Goal: Task Accomplishment & Management: Use online tool/utility

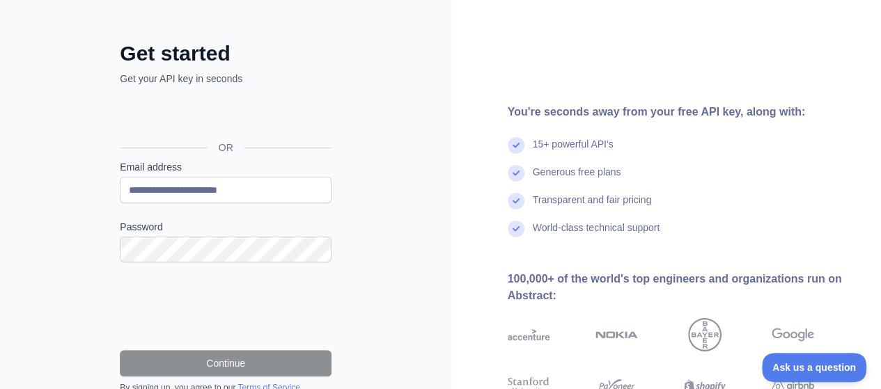
scroll to position [70, 0]
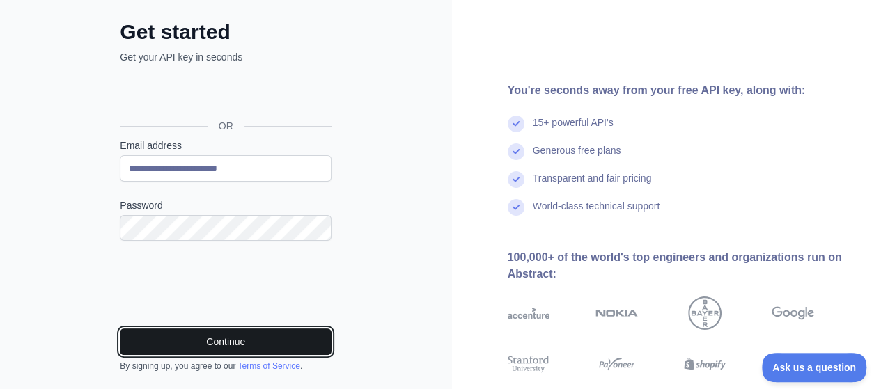
click at [226, 342] on button "Continue" at bounding box center [226, 342] width 212 height 26
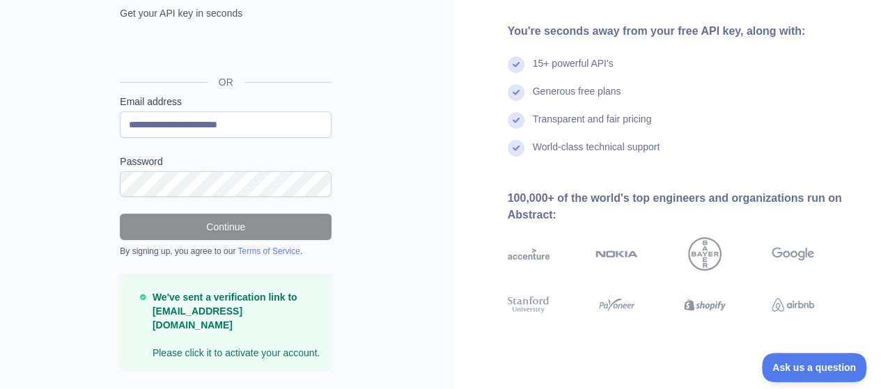
scroll to position [135, 0]
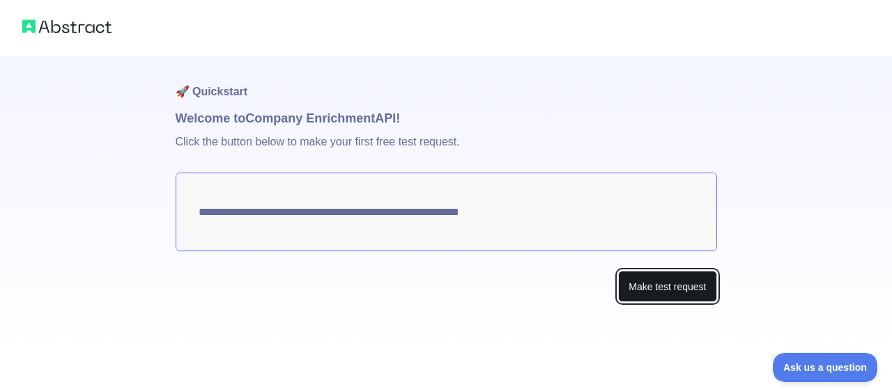
click at [648, 300] on button "Make test request" at bounding box center [667, 286] width 98 height 31
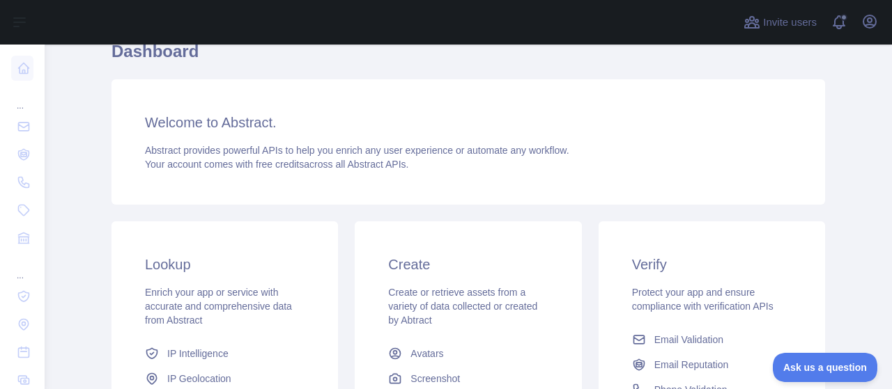
scroll to position [209, 0]
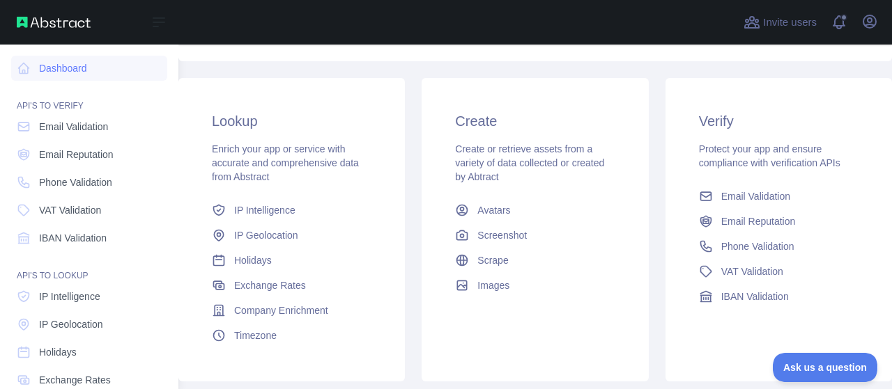
click at [30, 26] on img at bounding box center [54, 22] width 74 height 11
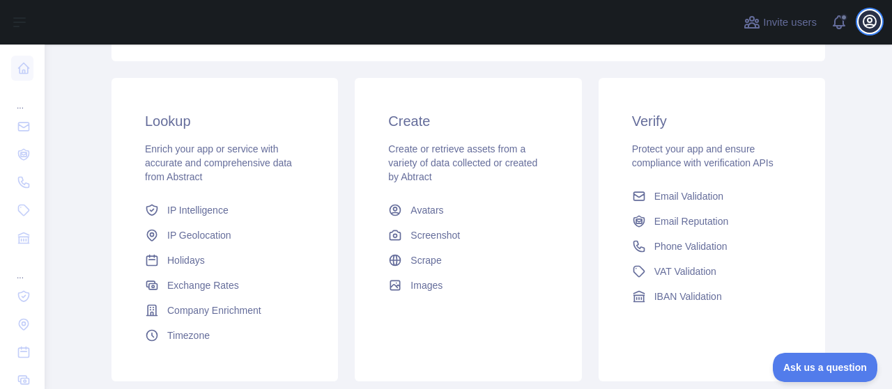
click at [863, 22] on icon "button" at bounding box center [869, 21] width 17 height 17
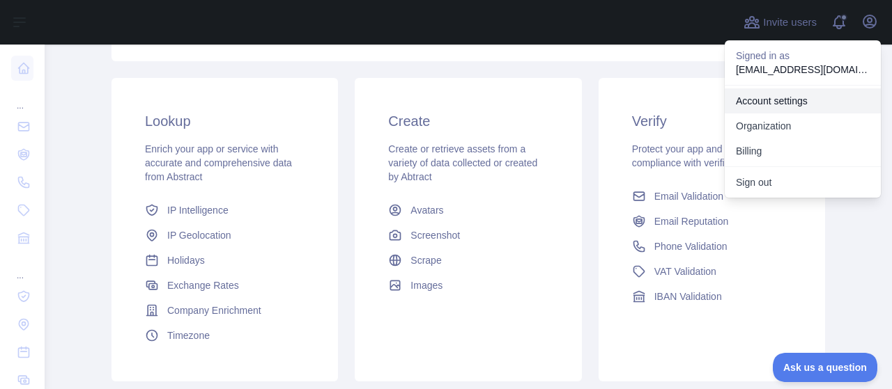
click at [779, 102] on link "Account settings" at bounding box center [803, 100] width 156 height 25
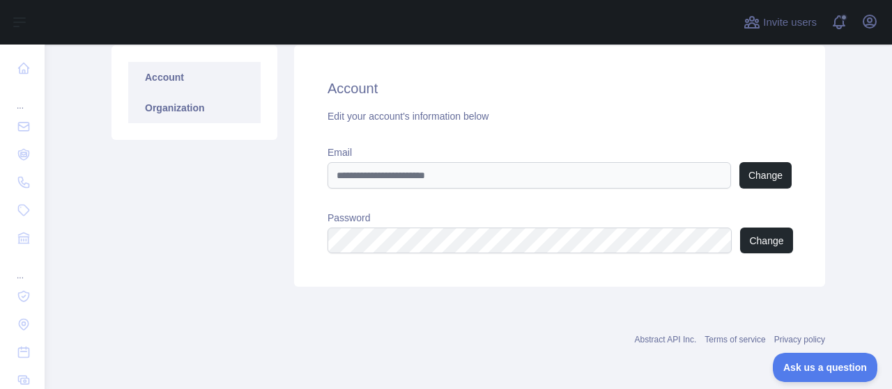
click at [158, 100] on link "Organization" at bounding box center [194, 108] width 132 height 31
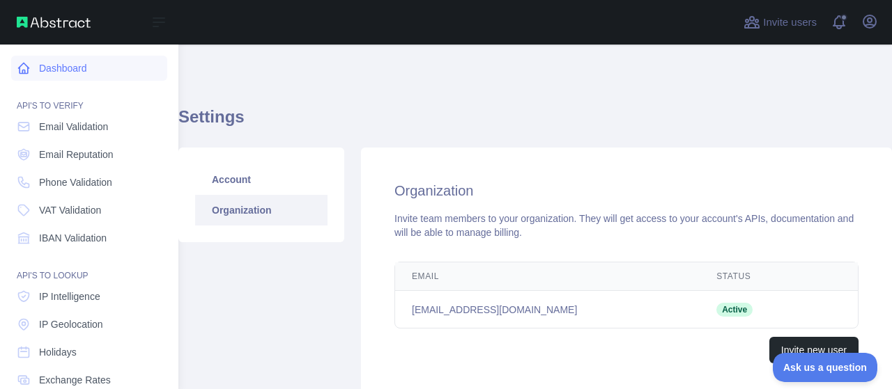
click at [39, 71] on link "Dashboard" at bounding box center [89, 68] width 156 height 25
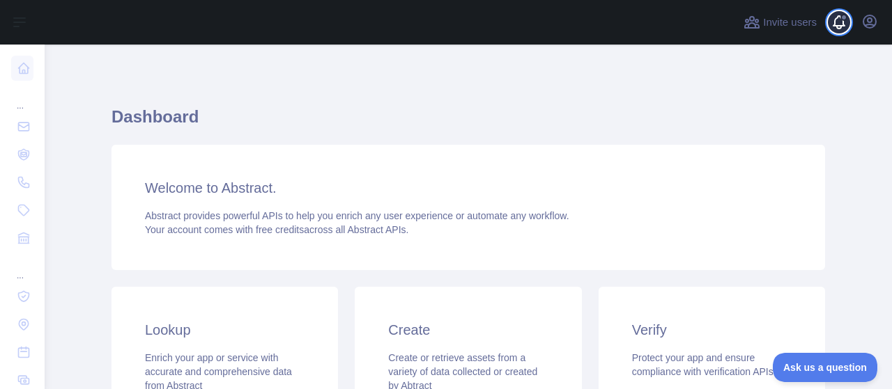
click at [840, 20] on span at bounding box center [844, 22] width 28 height 45
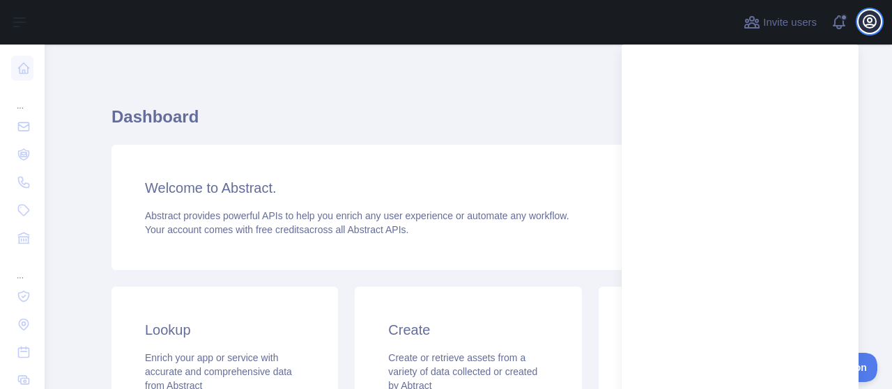
click at [872, 22] on icon "button" at bounding box center [869, 21] width 17 height 17
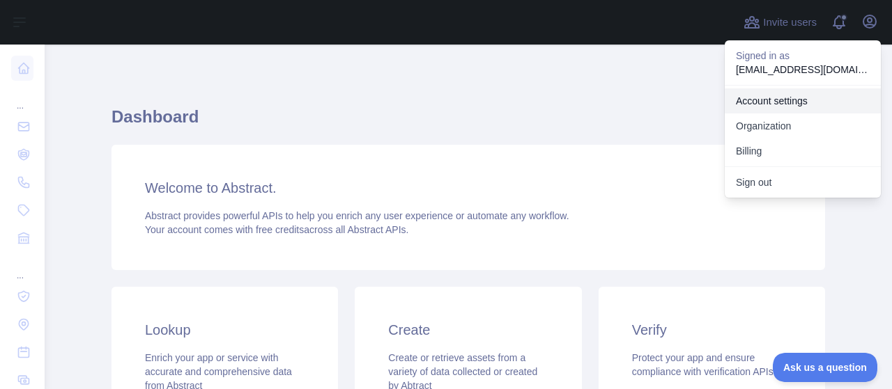
click at [783, 98] on link "Account settings" at bounding box center [803, 100] width 156 height 25
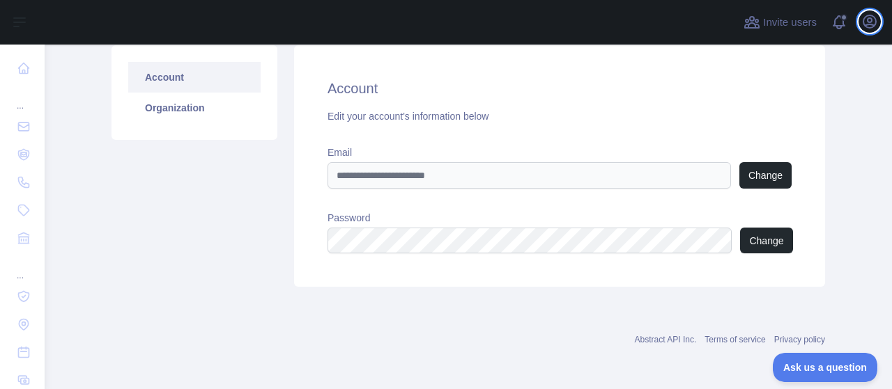
scroll to position [33, 0]
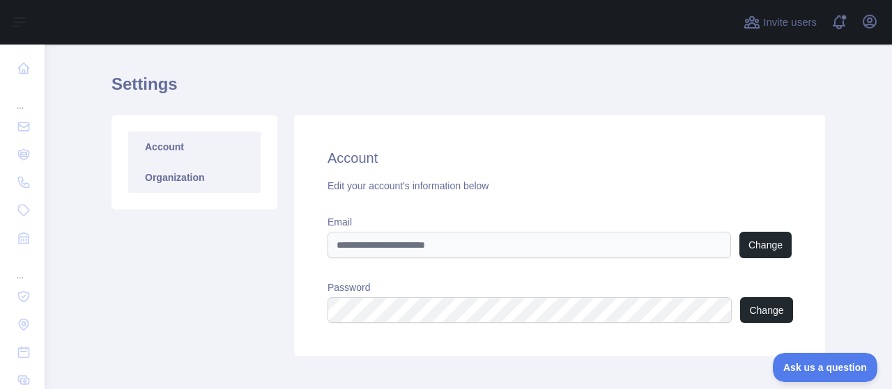
click at [177, 173] on link "Organization" at bounding box center [194, 177] width 132 height 31
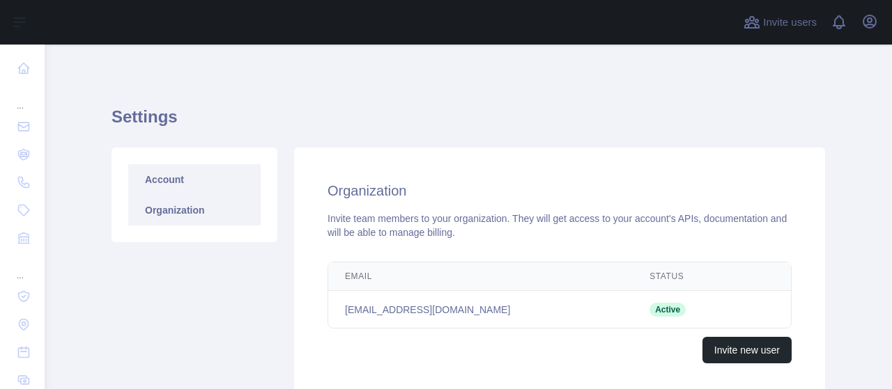
click at [177, 169] on link "Account" at bounding box center [194, 179] width 132 height 31
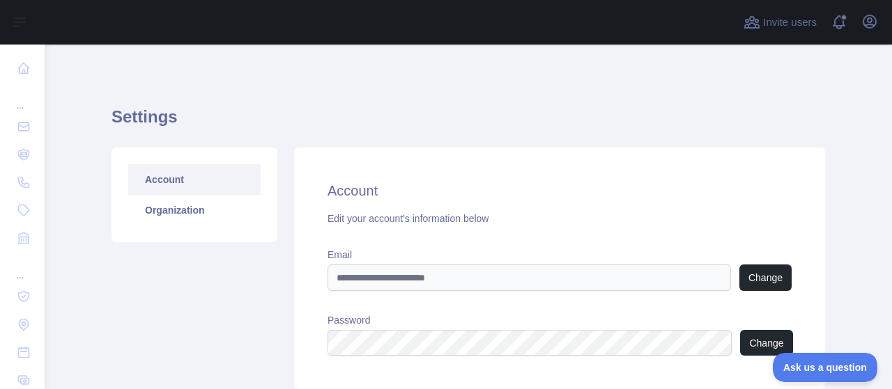
click at [830, 32] on div "Invite users View notifications Open user menu" at bounding box center [811, 22] width 140 height 45
click at [836, 27] on span at bounding box center [844, 22] width 28 height 45
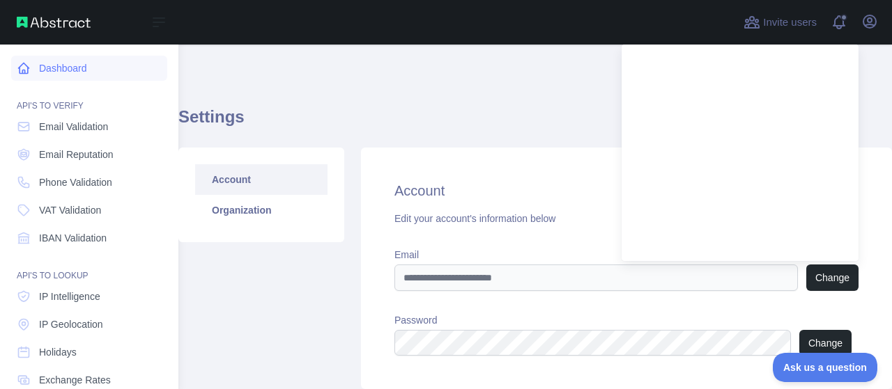
click at [36, 77] on link "Dashboard" at bounding box center [89, 68] width 156 height 25
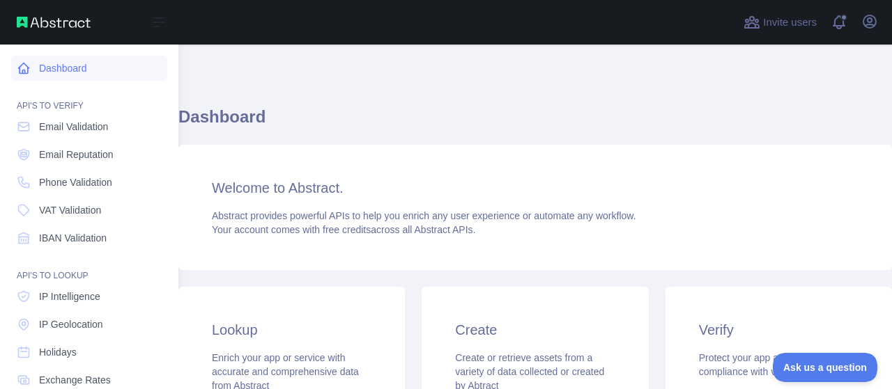
click at [42, 75] on link "Dashboard" at bounding box center [89, 68] width 156 height 25
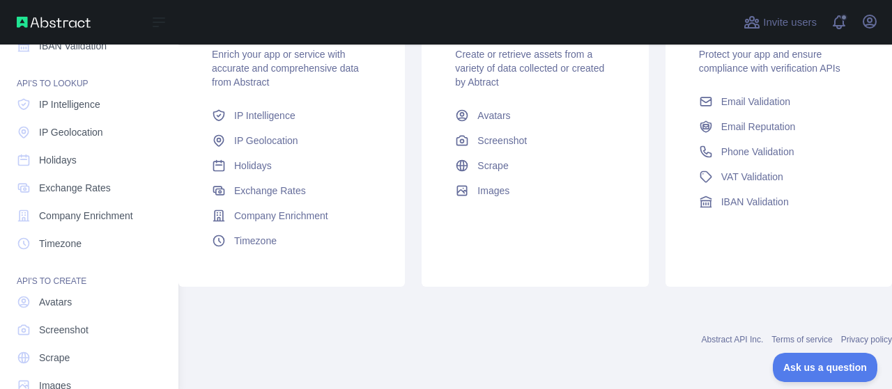
scroll to position [223, 0]
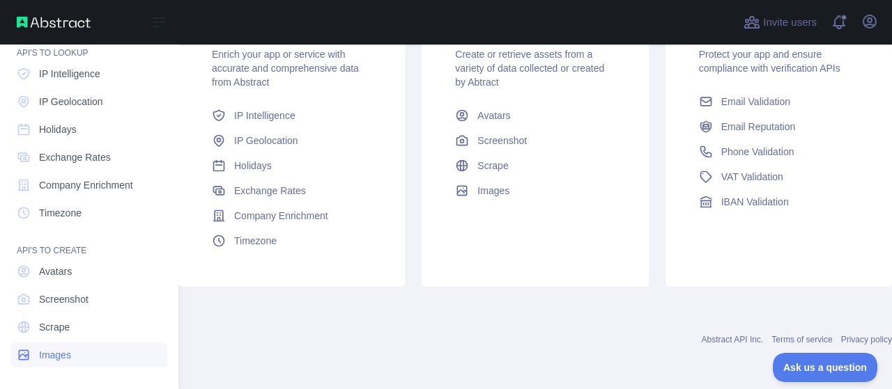
click at [59, 357] on span "Images" at bounding box center [55, 355] width 32 height 14
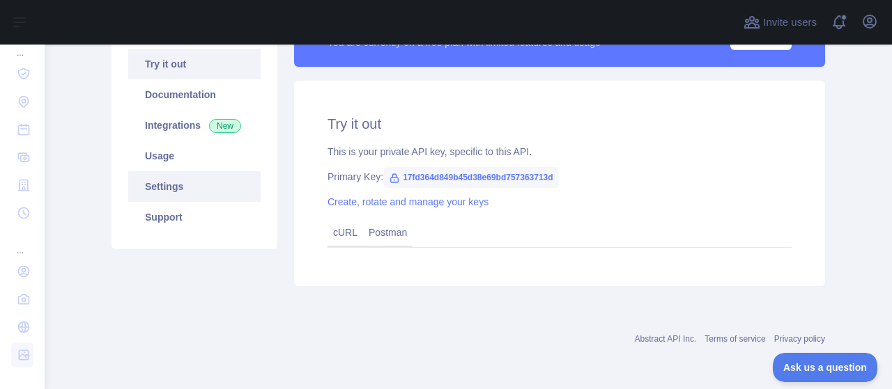
scroll to position [146, 0]
click at [222, 178] on link "Settings" at bounding box center [194, 186] width 132 height 31
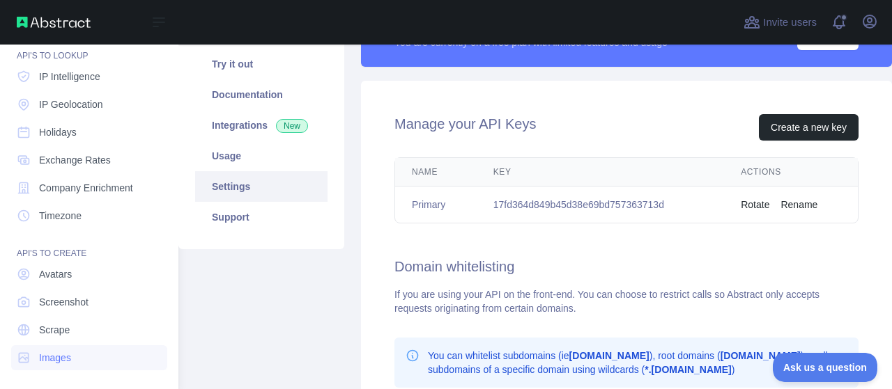
scroll to position [223, 0]
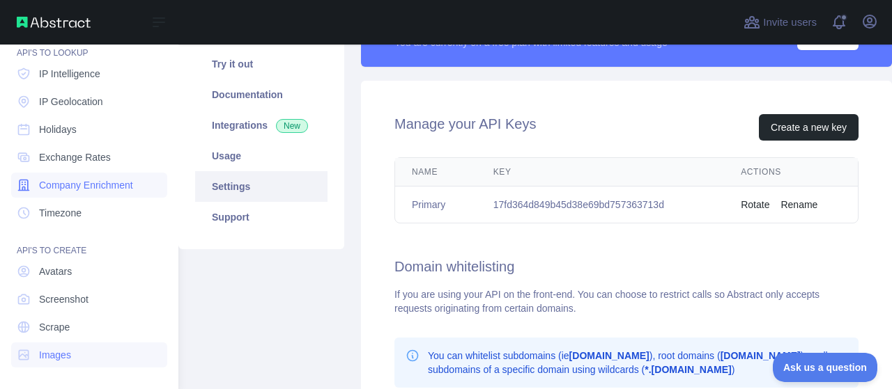
click at [111, 185] on span "Company Enrichment" at bounding box center [86, 185] width 94 height 14
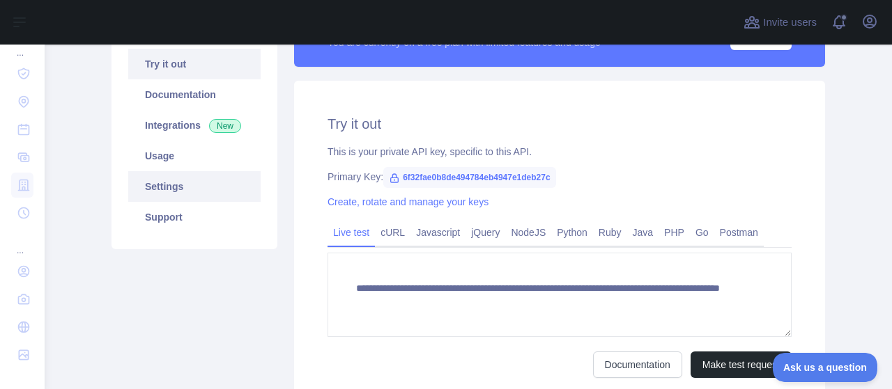
click at [156, 189] on link "Settings" at bounding box center [194, 186] width 132 height 31
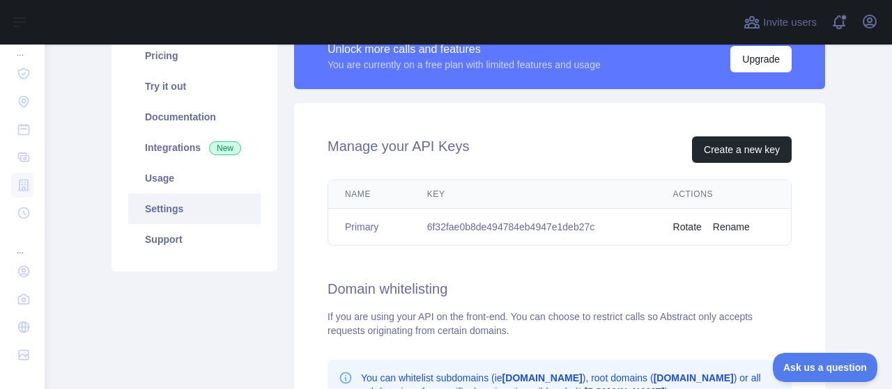
scroll to position [146, 0]
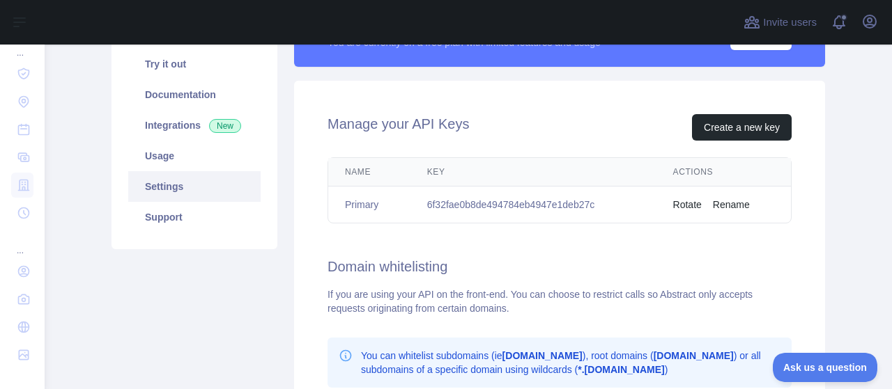
click at [584, 204] on td "6f32fae0b8de494784eb4947e1deb27c" at bounding box center [533, 205] width 246 height 37
copy td "6f32fae0b8de494784eb4947e1deb27c"
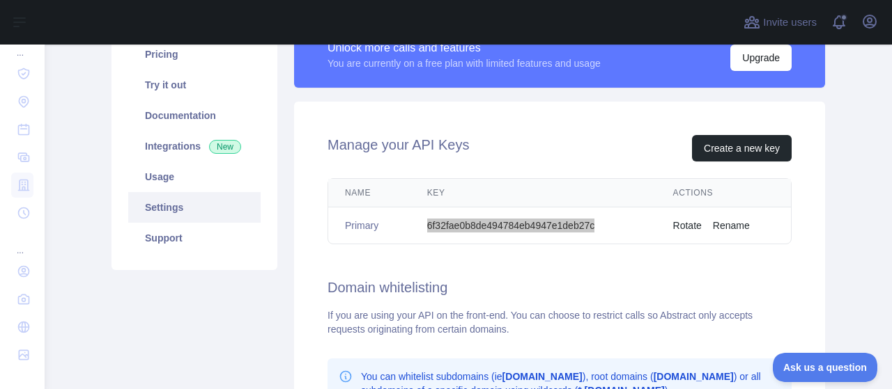
scroll to position [139, 0]
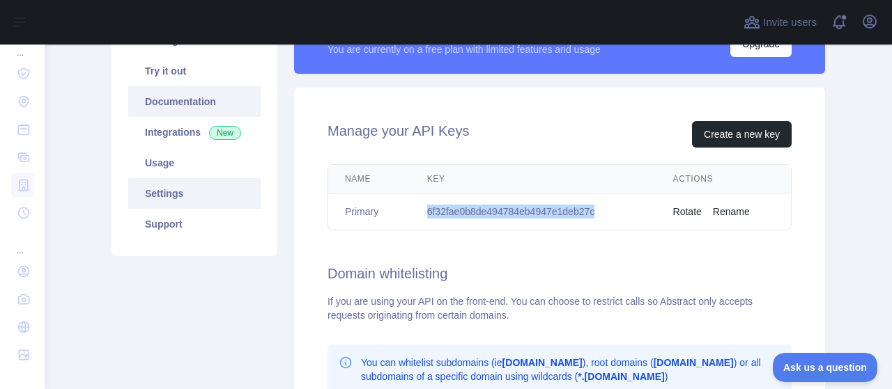
click at [185, 100] on link "Documentation" at bounding box center [194, 101] width 132 height 31
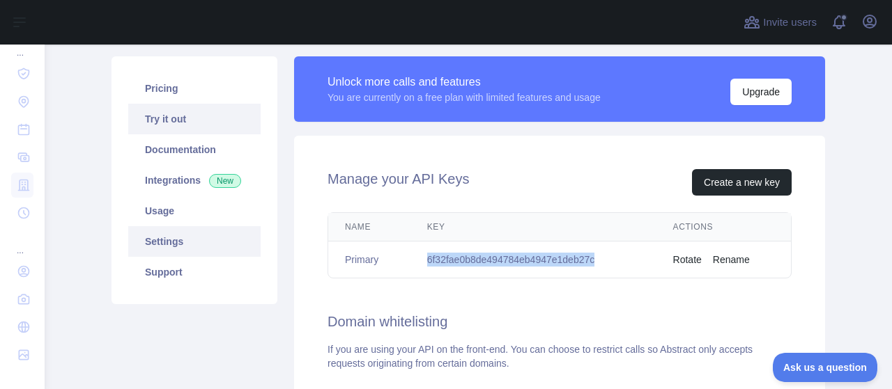
scroll to position [70, 0]
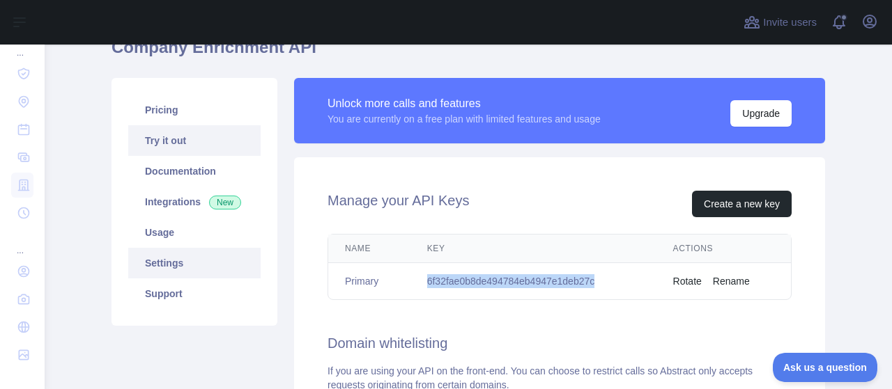
click at [167, 148] on link "Try it out" at bounding box center [194, 140] width 132 height 31
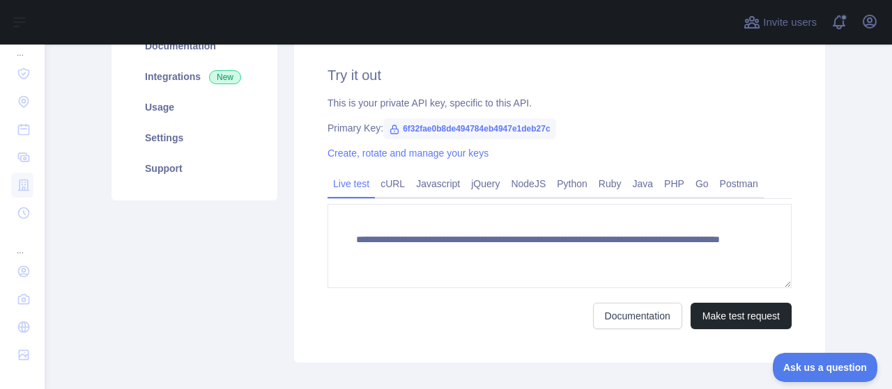
scroll to position [209, 0]
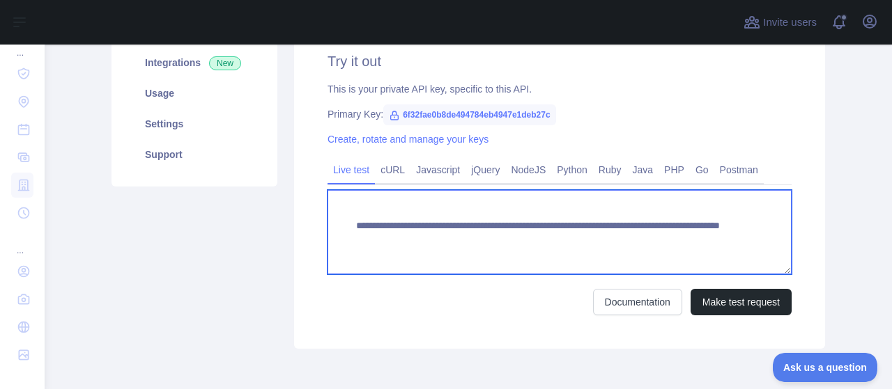
click at [612, 245] on textarea "**********" at bounding box center [559, 232] width 464 height 84
click at [636, 242] on textarea "**********" at bounding box center [559, 232] width 464 height 84
drag, startPoint x: 648, startPoint y: 240, endPoint x: 601, endPoint y: 242, distance: 47.4
click at [601, 242] on textarea "**********" at bounding box center [559, 232] width 464 height 84
